Goal: Information Seeking & Learning: Learn about a topic

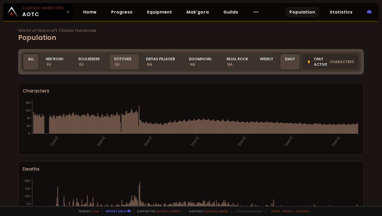
click at [121, 59] on div "Stitches EU" at bounding box center [124, 62] width 29 height 15
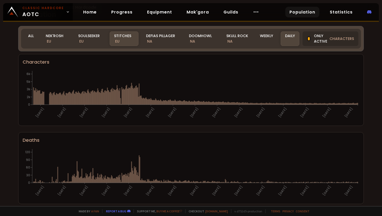
scroll to position [22, 0]
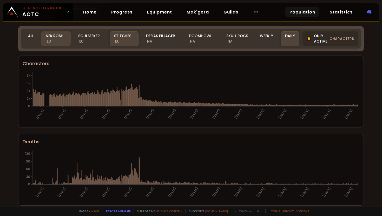
click at [56, 39] on div "Nek'Rosh EU" at bounding box center [55, 38] width 29 height 15
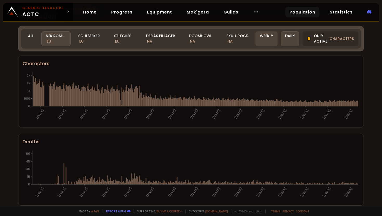
click at [266, 36] on div "Weekly" at bounding box center [266, 38] width 22 height 15
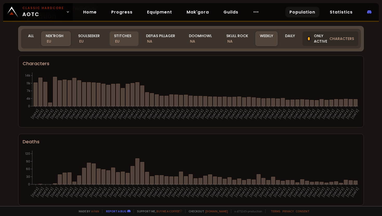
click at [129, 44] on div "Stitches EU" at bounding box center [124, 38] width 29 height 15
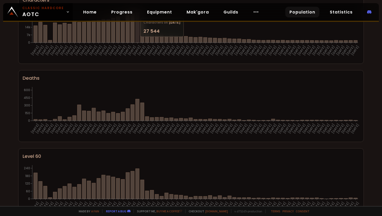
scroll to position [0, 0]
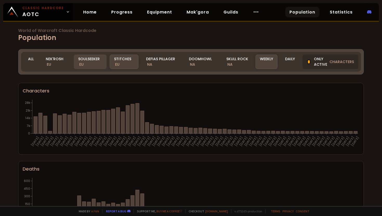
click at [94, 60] on div "Soulseeker EU" at bounding box center [90, 62] width 33 height 15
